Goal: Transaction & Acquisition: Purchase product/service

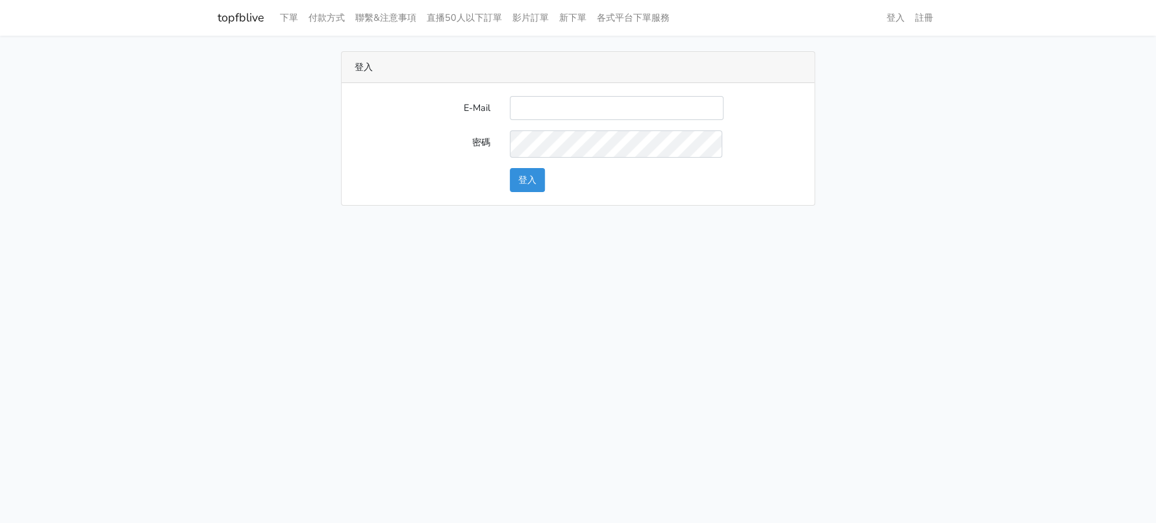
click at [578, 117] on input "E-Mail" at bounding box center [617, 108] width 214 height 24
type input "a0930115212@gmail.com"
click at [521, 192] on button "登入" at bounding box center [527, 180] width 35 height 24
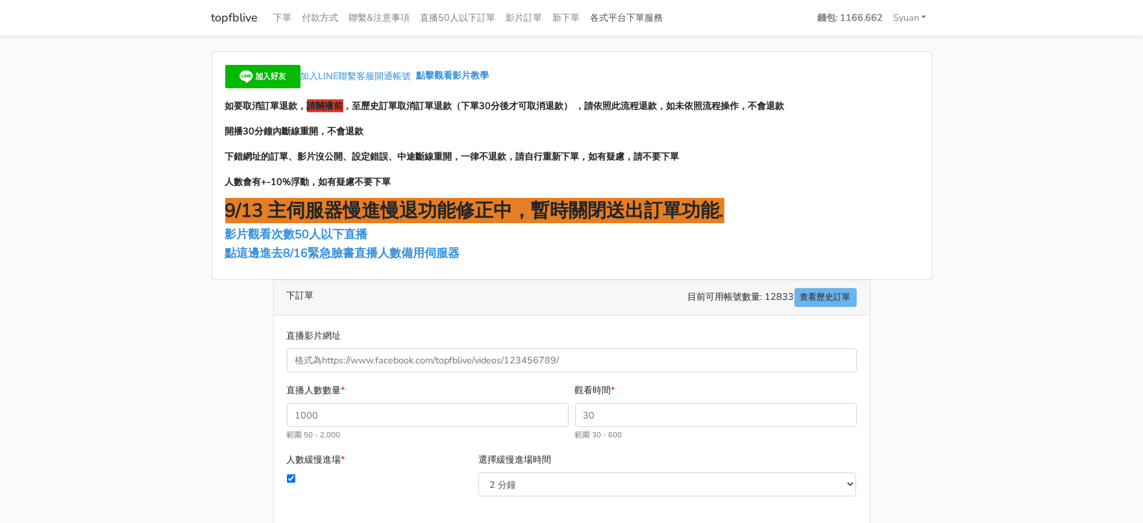
click at [669, 9] on link "各式平台下單服務" at bounding box center [627, 17] width 83 height 25
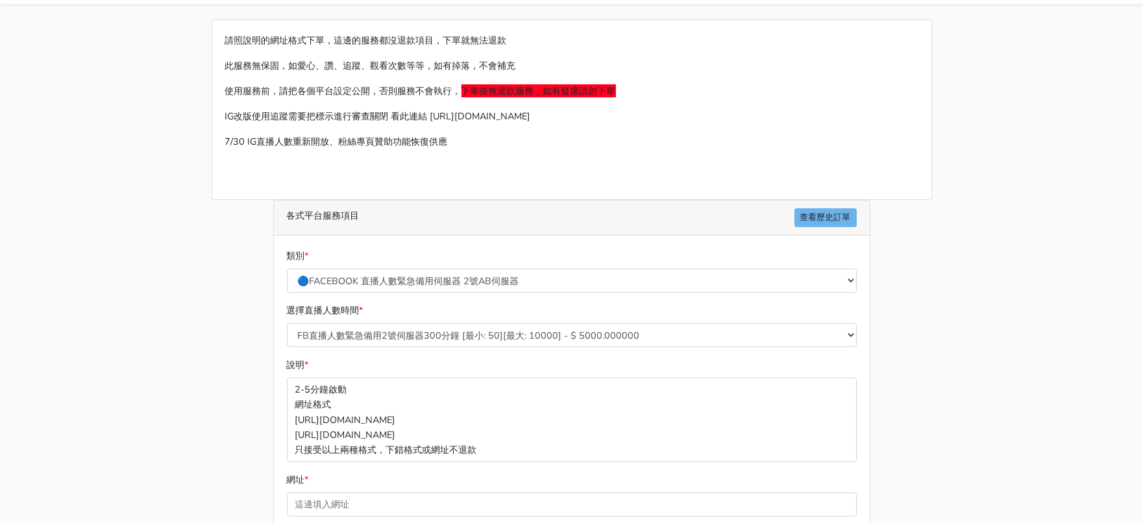
scroll to position [80, 0]
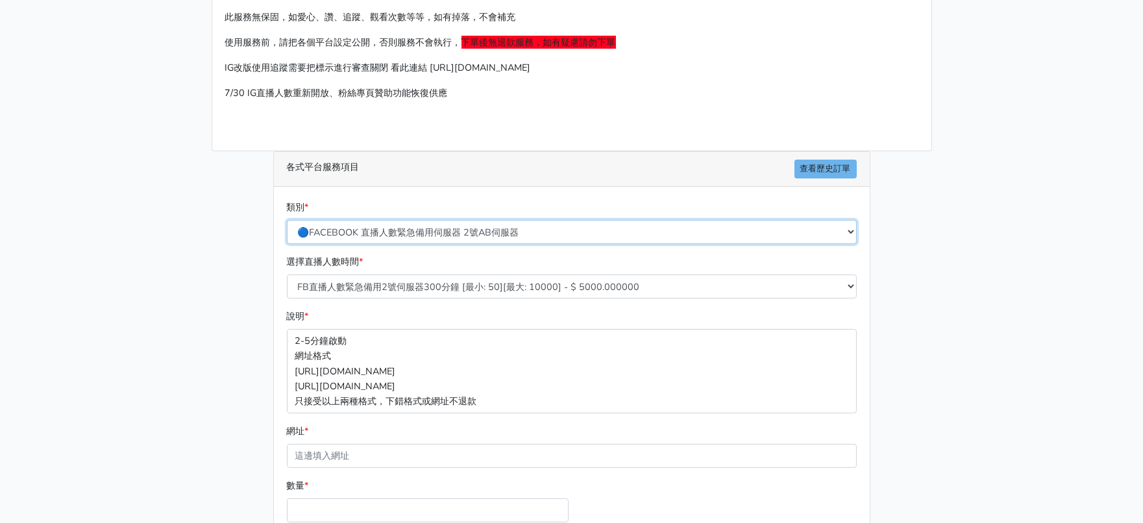
click at [438, 244] on select "🔵FACEBOOK 直播人數緊急備用伺服器 2號AB伺服器 🔵FACEBOOK 網軍專用貼文留言 安全保密 🔵9/30 FACEBOOK 直播人數緩慢進場緩慢…" at bounding box center [572, 232] width 570 height 24
click at [288, 244] on select "🔵FACEBOOK 直播人數緊急備用伺服器 2號AB伺服器 🔵FACEBOOK 網軍專用貼文留言 安全保密 🔵9/30 FACEBOOK 直播人數緩慢進場緩慢…" at bounding box center [572, 232] width 570 height 24
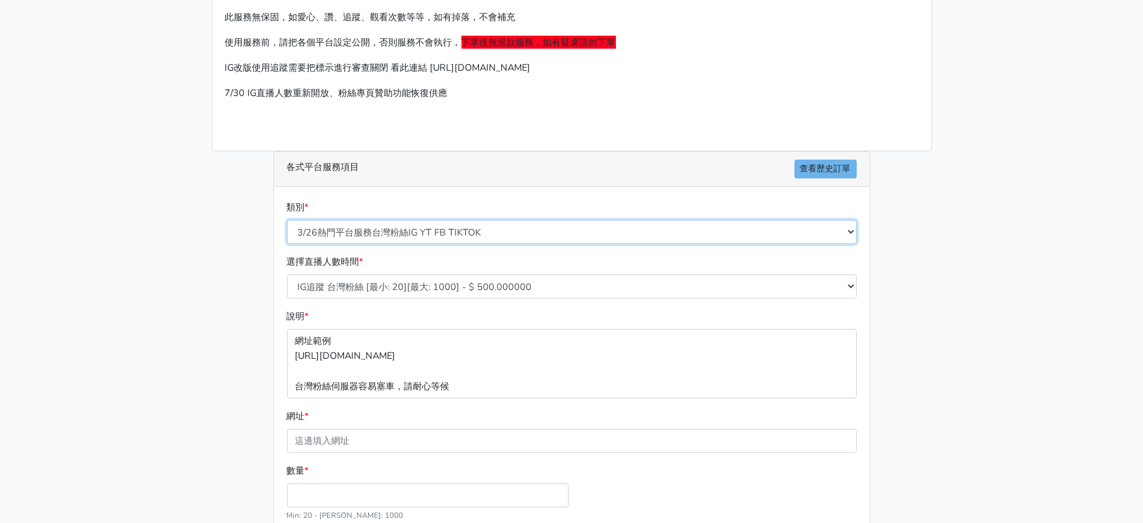
click at [487, 244] on select "🔵FACEBOOK 直播人數緊急備用伺服器 2號AB伺服器 🔵FACEBOOK 網軍專用貼文留言 安全保密 🔵9/30 FACEBOOK 直播人數緩慢進場緩慢…" at bounding box center [572, 232] width 570 height 24
select select "🔵2/12新增FACEBOOK 直播人數緊急備用伺服器 SC伺服器"
click at [288, 244] on select "🔵FACEBOOK 直播人數緊急備用伺服器 2號AB伺服器 🔵FACEBOOK 網軍專用貼文留言 安全保密 🔵9/30 FACEBOOK 直播人數緩慢進場緩慢…" at bounding box center [572, 232] width 570 height 24
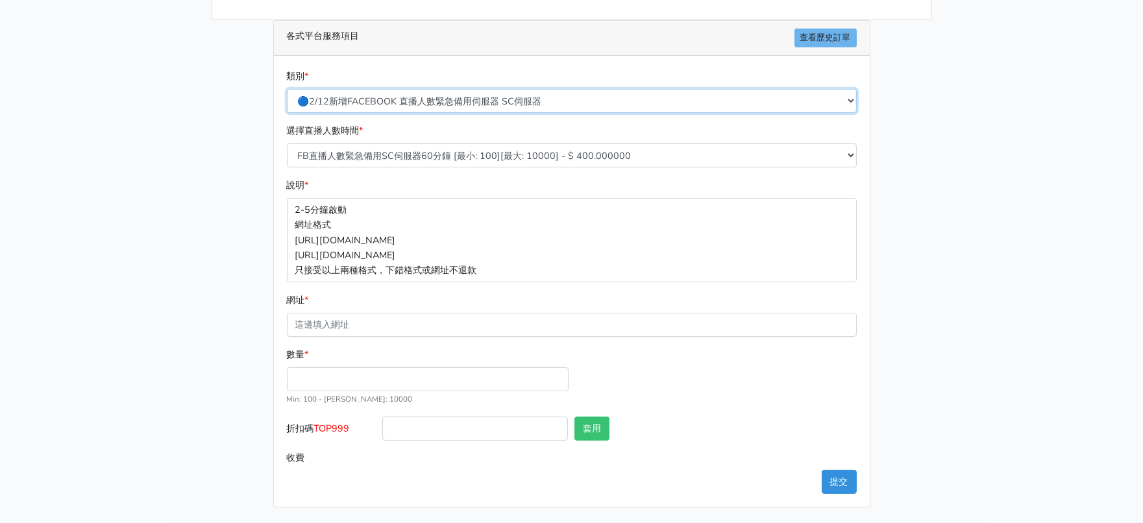
scroll to position [301, 0]
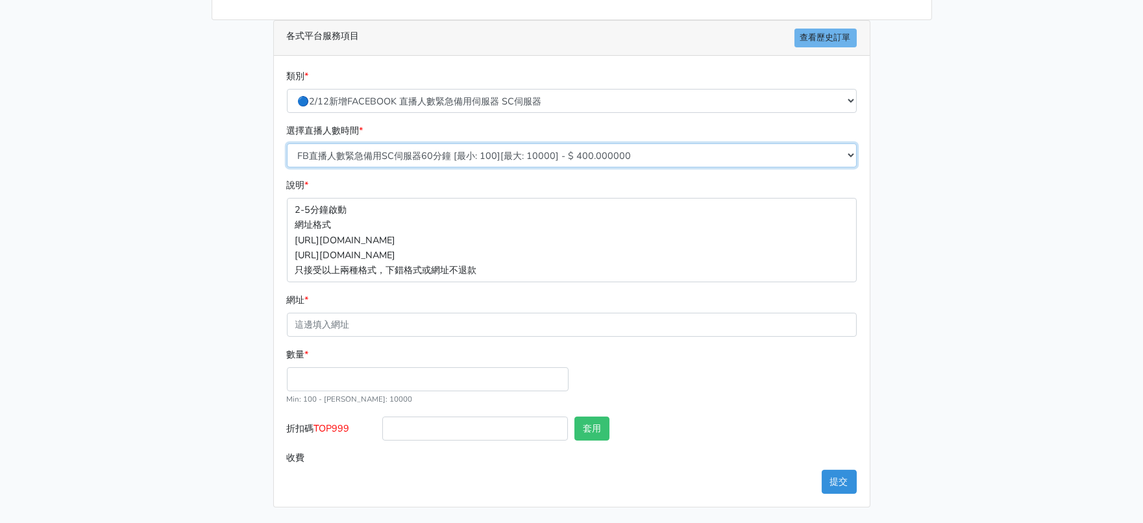
click at [406, 143] on select "FB直播人數緊急備用SC伺服器60分鐘 [最小: 100][最大: 10000] - $ 400.000000 FB直播人數緊急備用SC伺服器120分鐘 [最…" at bounding box center [572, 155] width 570 height 24
select select "636"
click at [288, 143] on select "FB直播人數緊急備用SC伺服器60分鐘 [最小: 100][最大: 10000] - $ 400.000000 FB直播人數緊急備用SC伺服器120分鐘 [最…" at bounding box center [572, 155] width 570 height 24
click at [355, 367] on input "數量 *" at bounding box center [428, 379] width 282 height 24
type input "300"
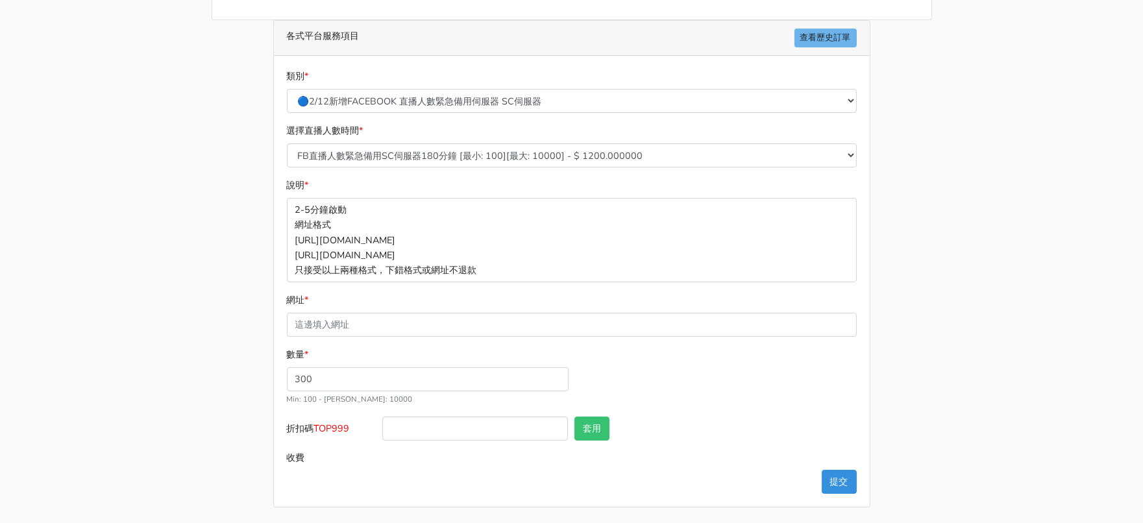
type input "360.000"
drag, startPoint x: 323, startPoint y: 418, endPoint x: 358, endPoint y: 423, distance: 35.4
click at [350, 423] on span "TOP999" at bounding box center [332, 428] width 36 height 13
copy span "TOP999"
click at [450, 425] on input "折扣碼 TOP999" at bounding box center [475, 429] width 186 height 24
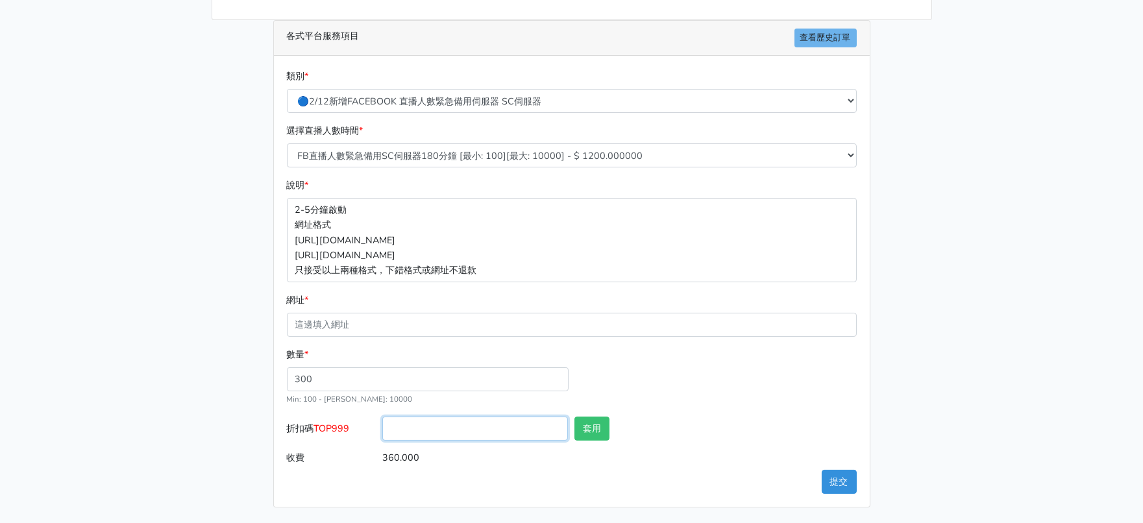
paste input "TOP999"
type input "TOP999"
click at [575, 423] on button "套用" at bounding box center [592, 429] width 35 height 24
type input "套用失敗"
drag, startPoint x: 462, startPoint y: 417, endPoint x: 216, endPoint y: 426, distance: 246.2
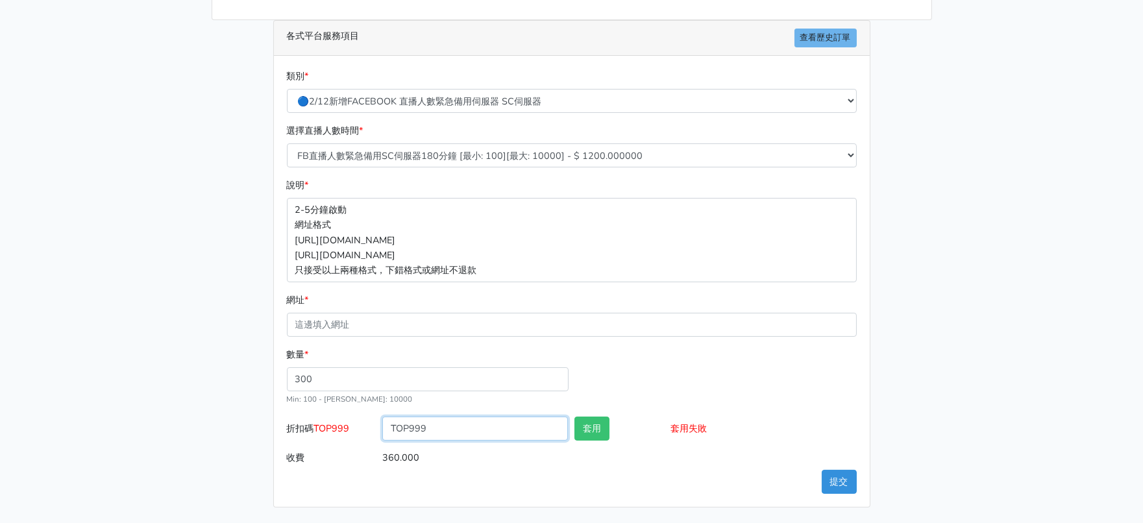
click at [220, 426] on div "請照說明的網址格式下單，這邊的服務都沒退款項目，下單就無法退款 此服務無保固，如愛心、讚、追蹤、觀看次數等等，如有掉落，不會補充 使用服務前，請把各個平台設定…" at bounding box center [572, 174] width 740 height 668
drag, startPoint x: 397, startPoint y: 192, endPoint x: 356, endPoint y: 187, distance: 41.2
click at [356, 167] on select "FB直播人數緊急備用SC伺服器60分鐘 [最小: 100][最大: 10000] - $ 400.000000 FB直播人數緊急備用SC伺服器120分鐘 [最…" at bounding box center [572, 155] width 570 height 24
click at [988, 340] on main "請照說明的網址格式下單，這邊的服務都沒退款項目，下單就無法退款 此服務無保固，如愛心、讚、追蹤、觀看次數等等，如有掉落，不會補充 使用服務前，請把各個平台設定…" at bounding box center [571, 173] width 1143 height 699
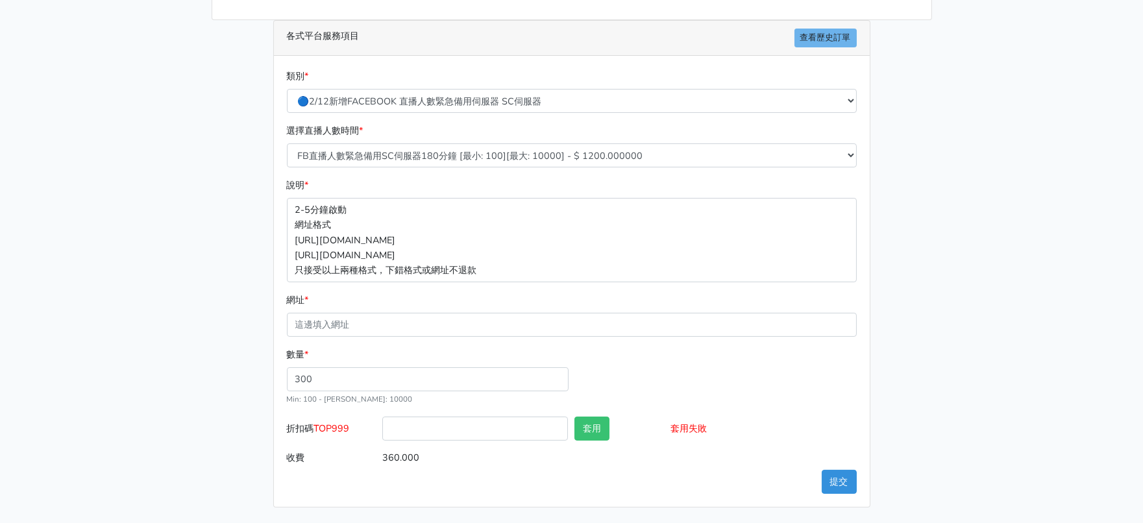
scroll to position [301, 0]
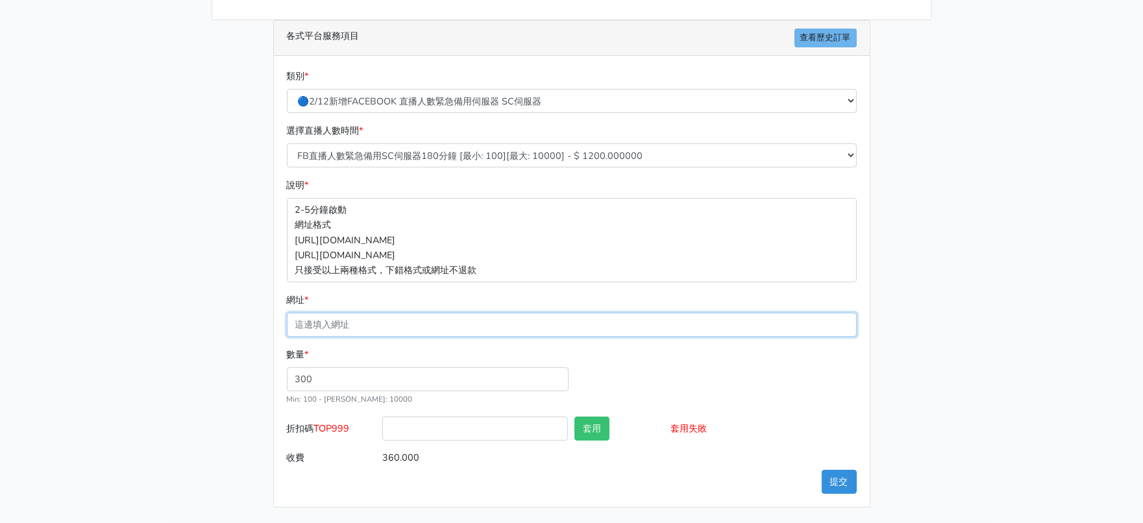
click at [343, 313] on input "網址 *" at bounding box center [572, 325] width 570 height 24
paste input "https://www.facebook.com/clothesstorylive/videos/1304222304680994/?__cft__[0]=A…"
type input "https://www.facebook.com/clothesstorylive/videos/1304222304680994/?__cft__[0]=A…"
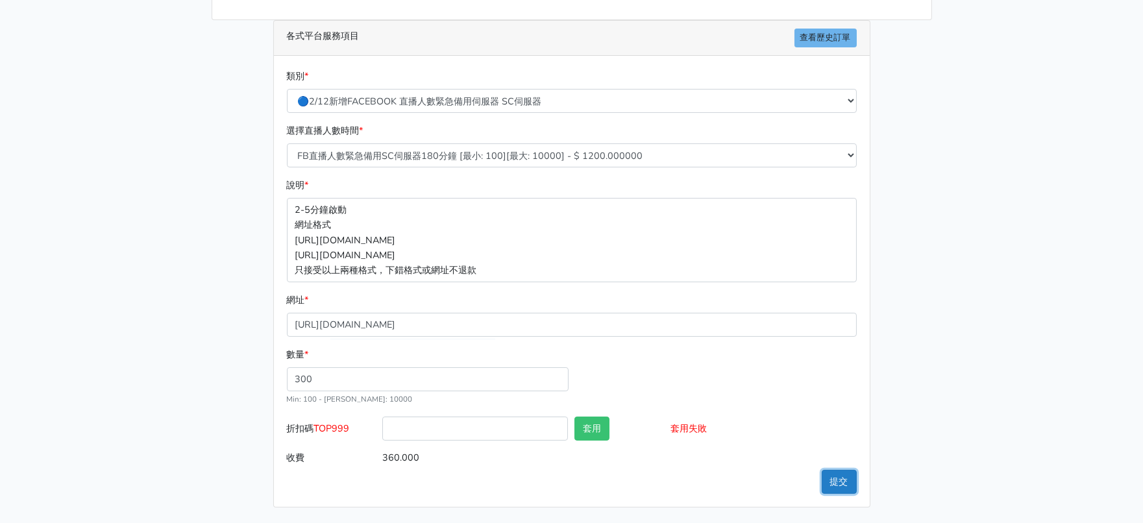
scroll to position [0, 0]
click at [844, 480] on button "提交" at bounding box center [839, 482] width 35 height 24
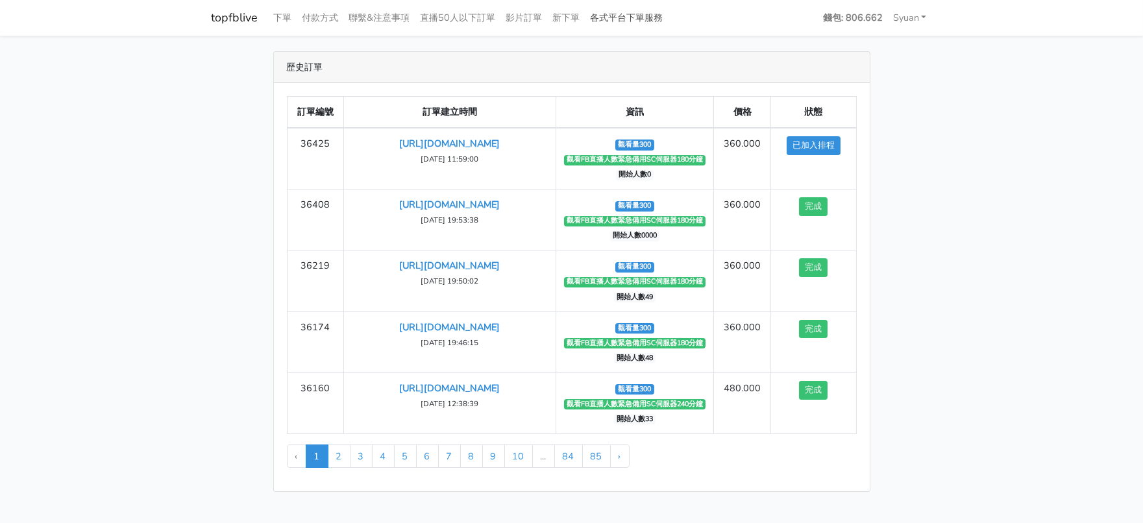
click at [669, 22] on link "各式平台下單服務" at bounding box center [627, 17] width 83 height 25
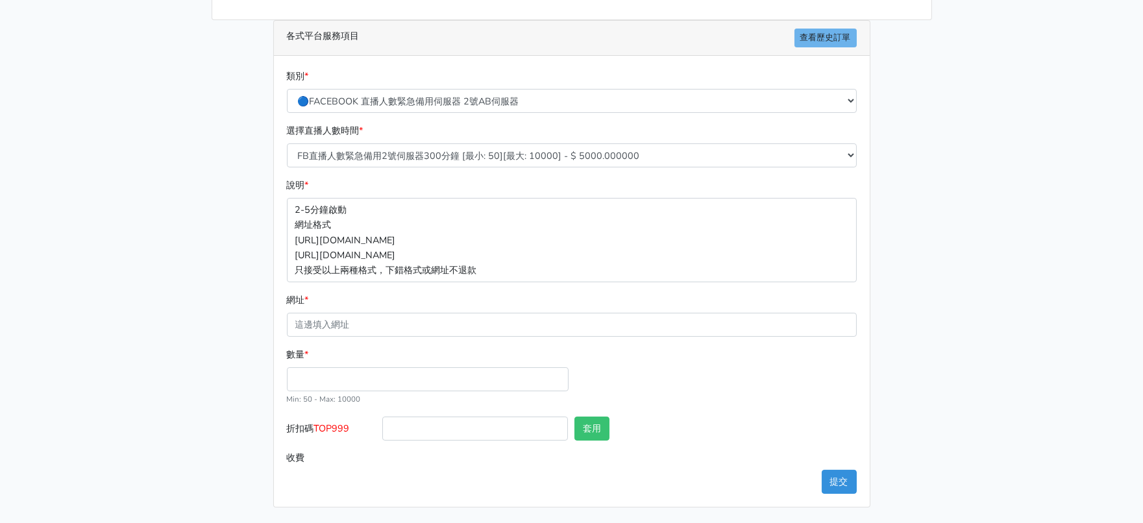
scroll to position [301, 0]
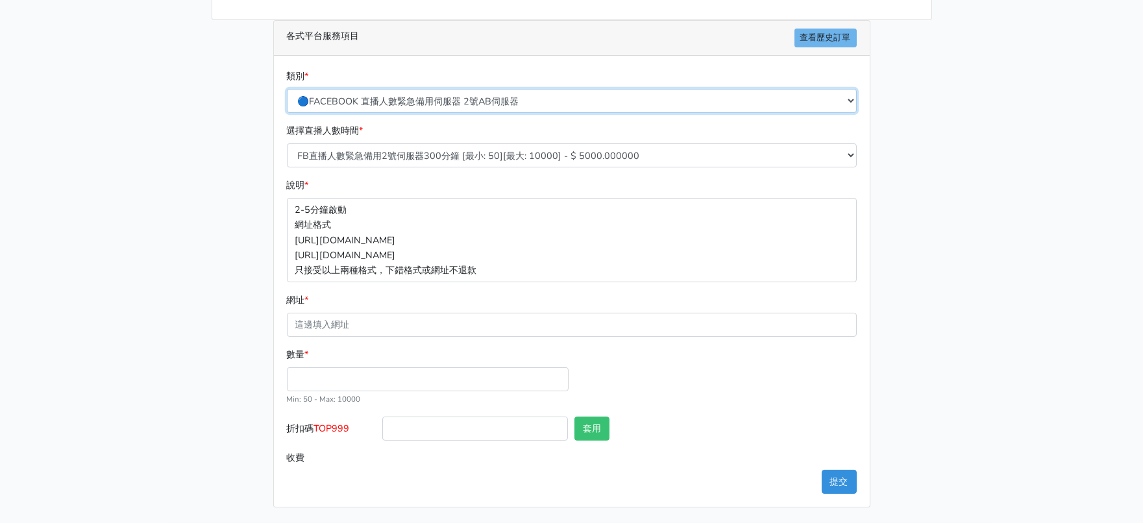
click at [500, 89] on select "🔵FACEBOOK 直播人數緊急備用伺服器 2號AB伺服器 🔵FACEBOOK 網軍專用貼文留言 安全保密 🔵9/30 FACEBOOK 直播人數緩慢進場緩慢…" at bounding box center [572, 101] width 570 height 24
click at [288, 89] on select "🔵FACEBOOK 直播人數緊急備用伺服器 2號AB伺服器 🔵FACEBOOK 網軍專用貼文留言 安全保密 🔵9/30 FACEBOOK 直播人數緩慢進場緩慢…" at bounding box center [572, 101] width 570 height 24
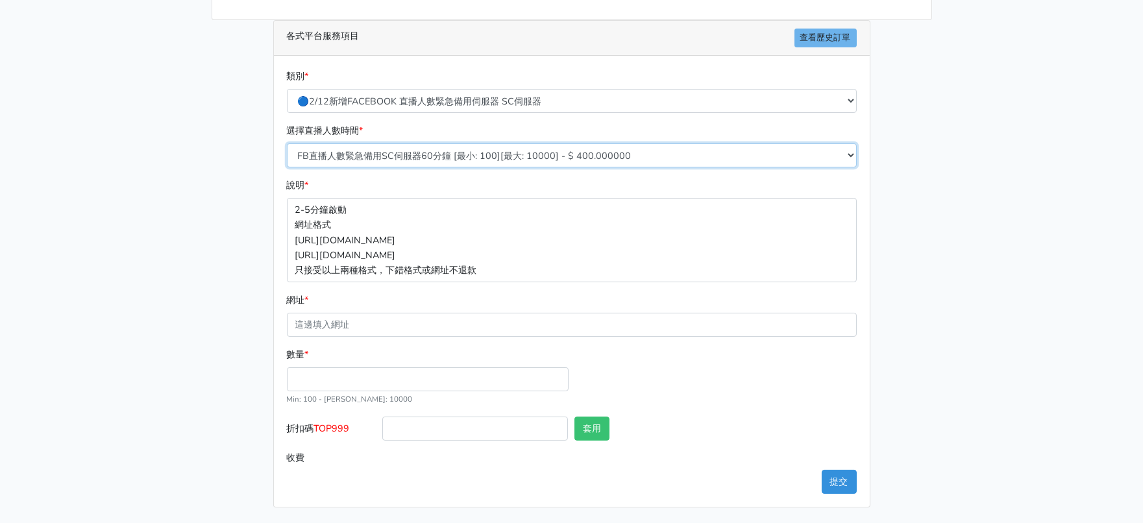
click at [485, 143] on select "FB直播人數緊急備用SC伺服器60分鐘 [最小: 100][最大: 10000] - $ 400.000000 FB直播人數緊急備用SC伺服器120分鐘 [最…" at bounding box center [572, 155] width 570 height 24
click at [486, 143] on select "FB直播人數緊急備用SC伺服器60分鐘 [最小: 100][最大: 10000] - $ 400.000000 FB直播人數緊急備用SC伺服器120分鐘 [最…" at bounding box center [572, 155] width 570 height 24
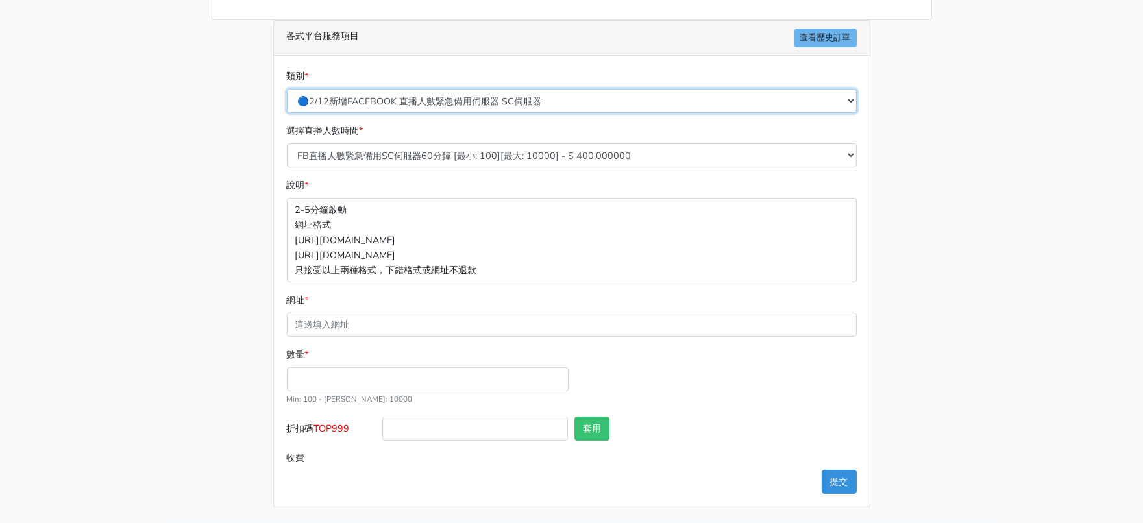
click at [499, 89] on select "🔵FACEBOOK 直播人數緊急備用伺服器 2號AB伺服器 🔵FACEBOOK 網軍專用貼文留言 安全保密 🔵9/30 FACEBOOK 直播人數緩慢進場緩慢…" at bounding box center [572, 101] width 570 height 24
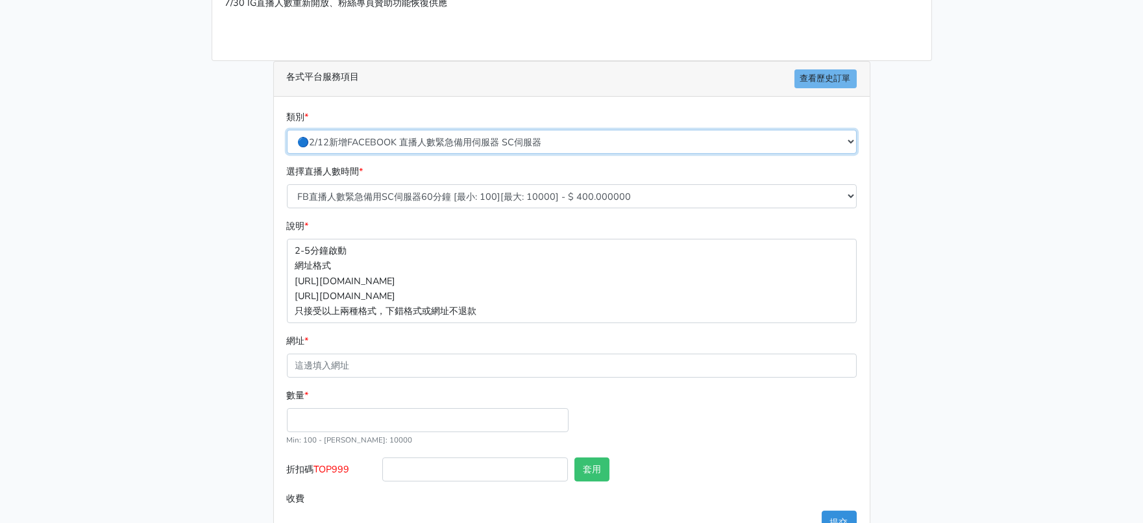
scroll to position [138, 0]
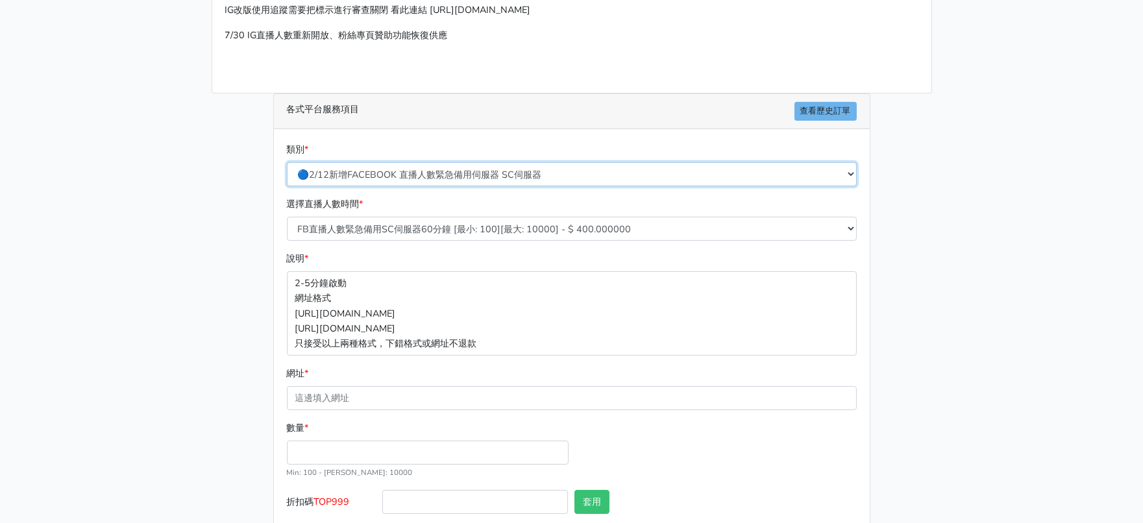
click at [475, 186] on select "🔵FACEBOOK 直播人數緊急備用伺服器 2號AB伺服器 🔵FACEBOOK 網軍專用貼文留言 安全保密 🔵9/30 FACEBOOK 直播人數緩慢進場緩慢…" at bounding box center [572, 174] width 570 height 24
click at [288, 186] on select "🔵FACEBOOK 直播人數緊急備用伺服器 2號AB伺服器 🔵FACEBOOK 網軍專用貼文留言 安全保密 🔵9/30 FACEBOOK 直播人數緩慢進場緩慢…" at bounding box center [572, 174] width 570 height 24
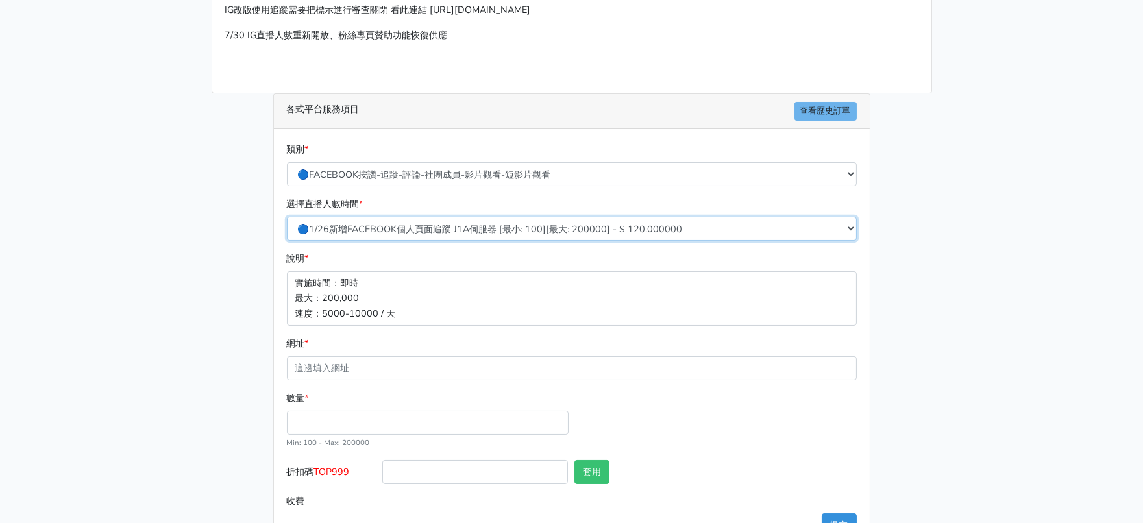
click at [459, 241] on select "🔵1/26新增FACEBOOK個人頁面追蹤 J1A伺服器 [最小: 100][最大: 200000] - $ 120.000000 🔵增加社團成員數 伺服器J…" at bounding box center [572, 229] width 570 height 24
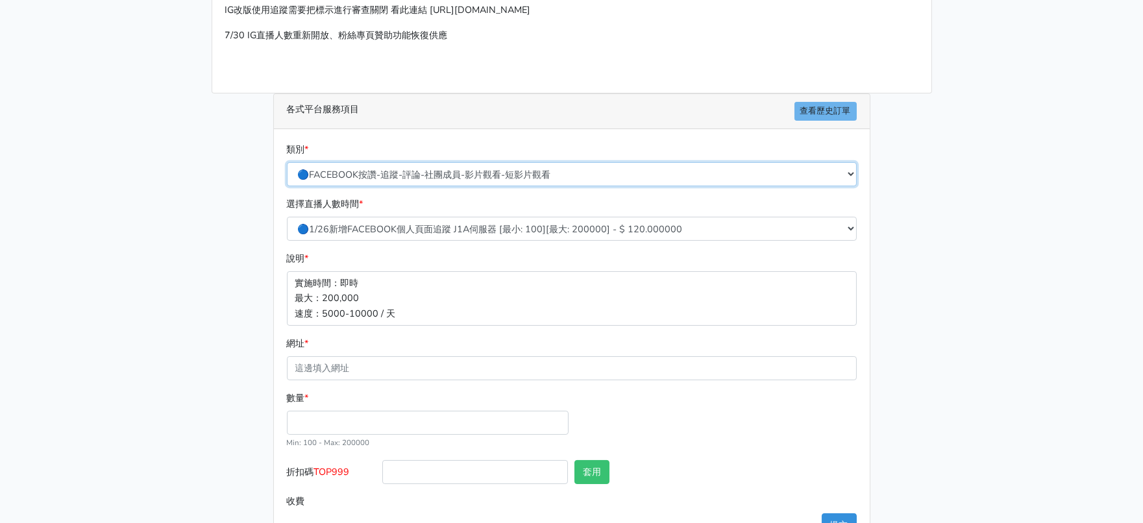
click at [446, 186] on select "🔵FACEBOOK 直播人數緊急備用伺服器 2號AB伺服器 🔵FACEBOOK 網軍專用貼文留言 安全保密 🔵9/30 FACEBOOK 直播人數緩慢進場緩慢…" at bounding box center [572, 174] width 570 height 24
click at [288, 186] on select "🔵FACEBOOK 直播人數緊急備用伺服器 2號AB伺服器 🔵FACEBOOK 網軍專用貼文留言 安全保密 🔵9/30 FACEBOOK 直播人數緩慢進場緩慢…" at bounding box center [572, 174] width 570 height 24
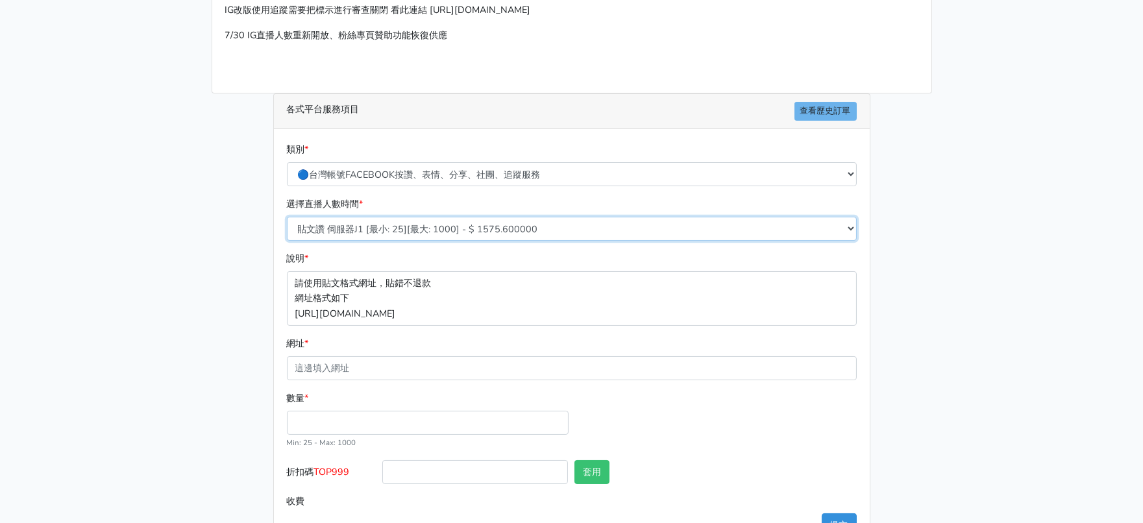
click at [434, 241] on select "貼文讚 伺服器J1 [最小: 25][最大: 1000] - $ 1575.600000 FB粉絲專頁讚 只有讚沒有追蹤 [最小: 100][最大: 1000…" at bounding box center [572, 229] width 570 height 24
click at [1039, 355] on main "請照說明的網址格式下單，這邊的服務都沒退款項目，下單就無法退款 此服務無保固，如愛心、讚、追蹤、觀看次數等等，如有掉落，不會補充 使用服務前，請把各個平台設定…" at bounding box center [571, 231] width 1143 height 669
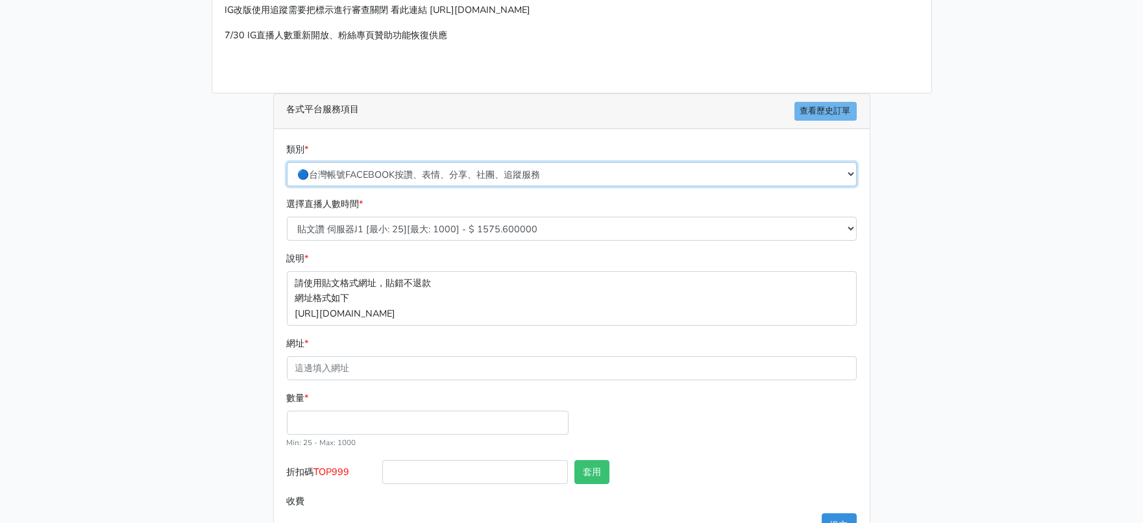
click at [427, 186] on select "🔵FACEBOOK 直播人數緊急備用伺服器 2號AB伺服器 🔵FACEBOOK 網軍專用貼文留言 安全保密 🔵9/30 FACEBOOK 直播人數緩慢進場緩慢…" at bounding box center [572, 174] width 570 height 24
select select "🔵FACEBOOK 直播人數伺服器 自然增加人數 J1A伺服器"
click at [288, 186] on select "🔵FACEBOOK 直播人數緊急備用伺服器 2號AB伺服器 🔵FACEBOOK 網軍專用貼文留言 安全保密 🔵9/30 FACEBOOK 直播人數緩慢進場緩慢…" at bounding box center [572, 174] width 570 height 24
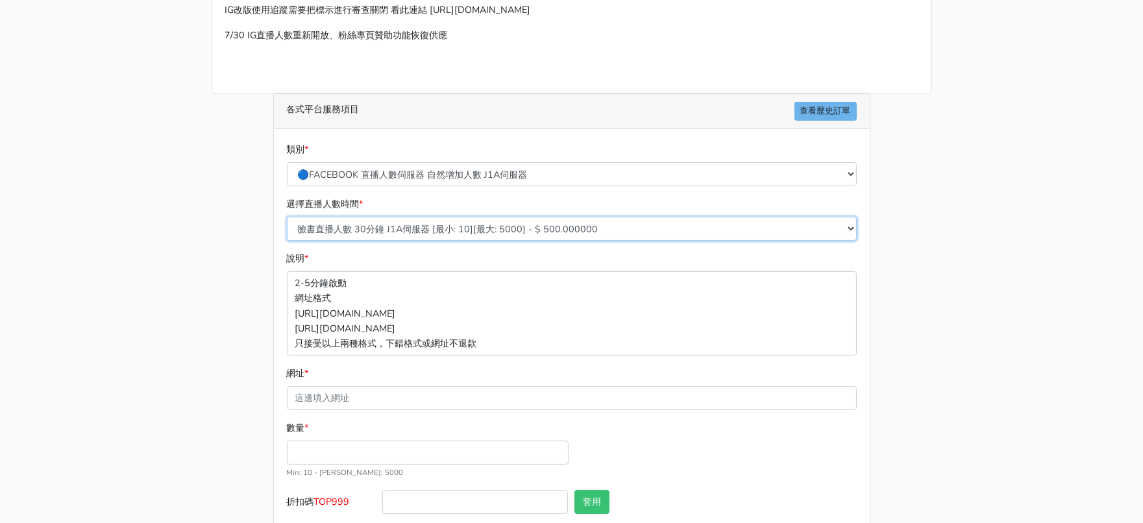
click at [433, 241] on select "臉書直播人數 30分鐘 J1A伺服器 [最小: 10][最大: 5000] - $ 500.000000 臉書直播人數 60分鐘 J1A伺服器 [最小: 10…" at bounding box center [572, 229] width 570 height 24
drag, startPoint x: 434, startPoint y: 269, endPoint x: 449, endPoint y: 232, distance: 40.5
click at [436, 241] on select "臉書直播人數 30分鐘 J1A伺服器 [最小: 10][最大: 5000] - $ 500.000000 臉書直播人數 60分鐘 J1A伺服器 [最小: 10…" at bounding box center [572, 229] width 570 height 24
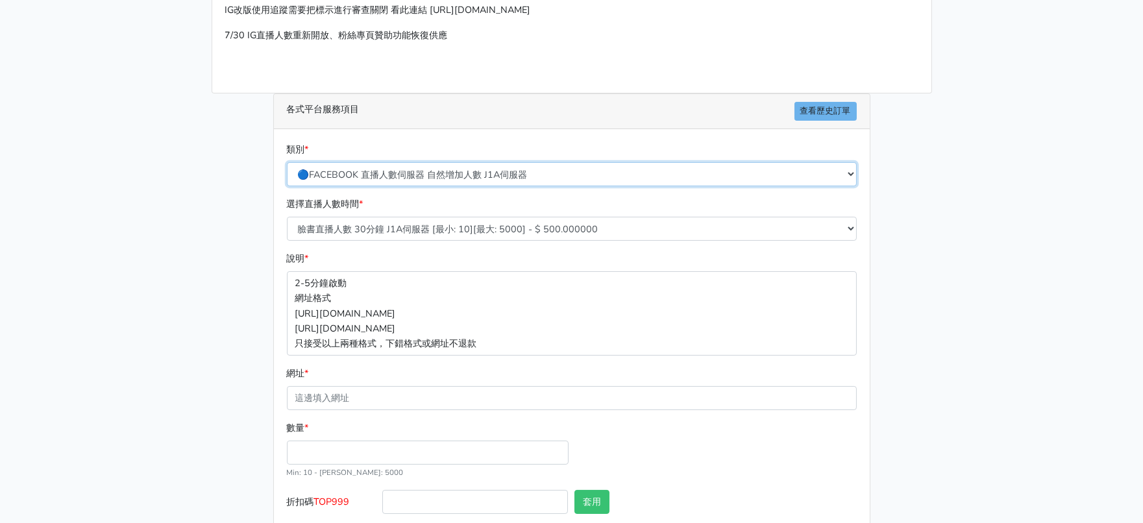
click at [450, 186] on select "🔵FACEBOOK 直播人數緊急備用伺服器 2號AB伺服器 🔵FACEBOOK 網軍專用貼文留言 安全保密 🔵9/30 FACEBOOK 直播人數緩慢進場緩慢…" at bounding box center [572, 174] width 570 height 24
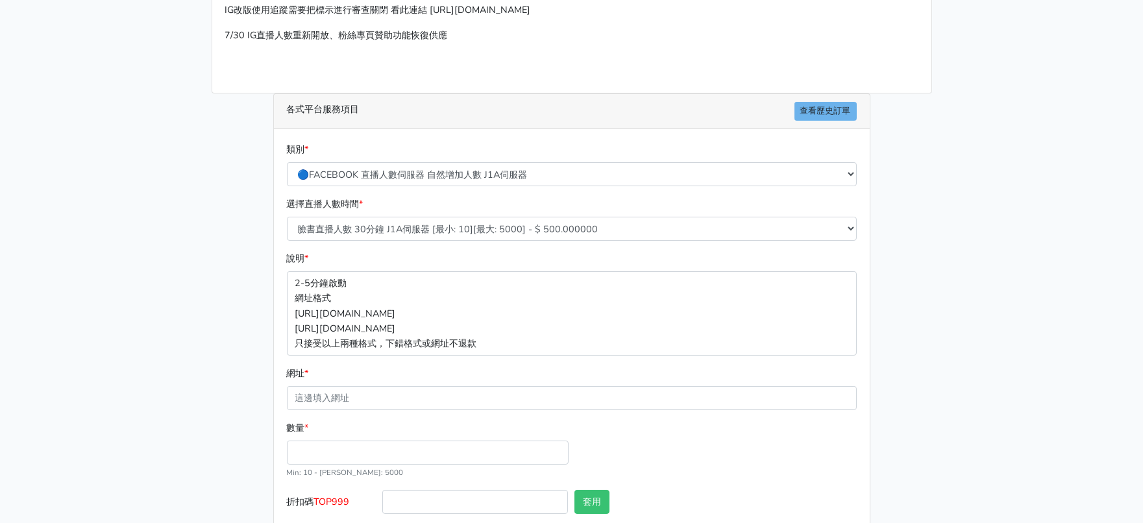
drag, startPoint x: 1059, startPoint y: 299, endPoint x: 1057, endPoint y: 290, distance: 9.9
click at [1059, 297] on main "請照說明的網址格式下單，這邊的服務都沒退款項目，下單就無法退款 此服務無保固，如愛心、讚、追蹤、觀看次數等等，如有掉落，不會補充 使用服務前，請把各個平台設定…" at bounding box center [571, 246] width 1143 height 699
